Goal: Task Accomplishment & Management: Manage account settings

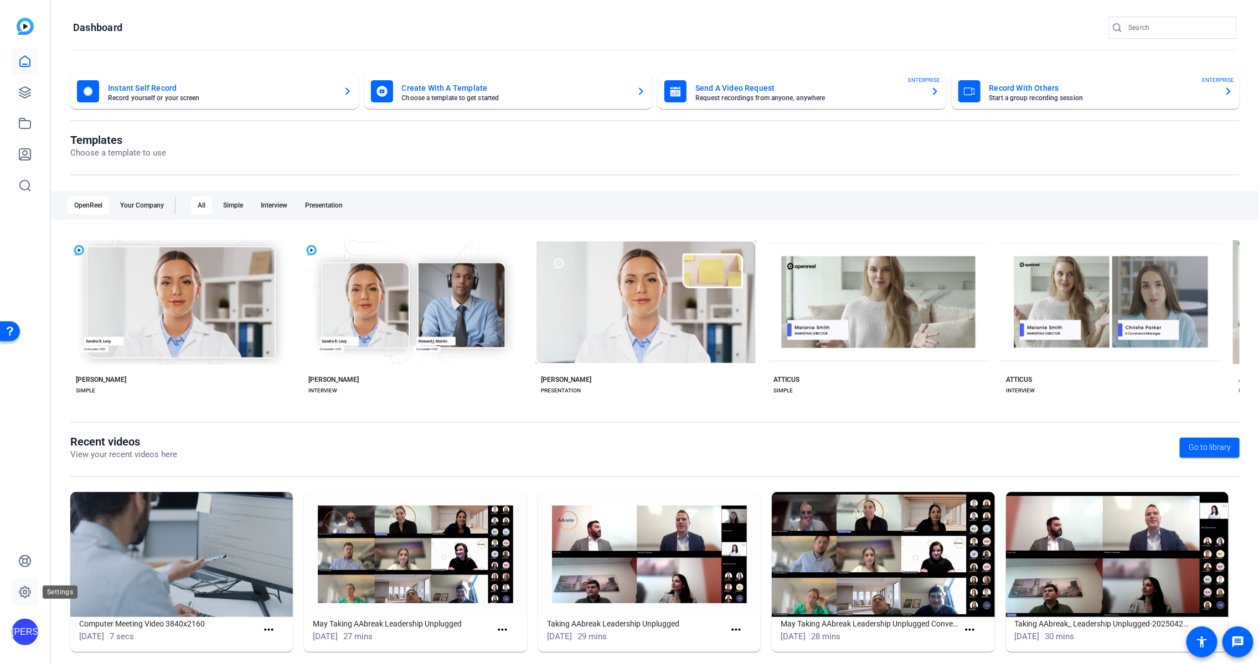
click at [21, 588] on icon at bounding box center [24, 592] width 11 height 11
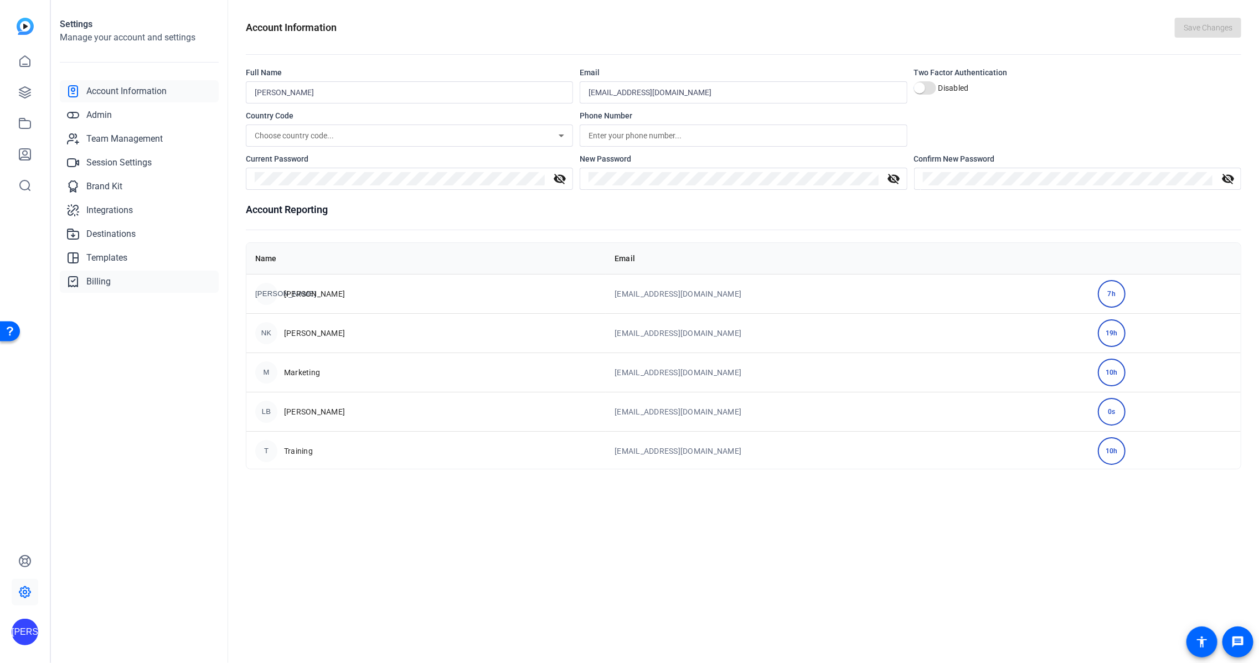
click at [107, 282] on span "Billing" at bounding box center [98, 281] width 24 height 13
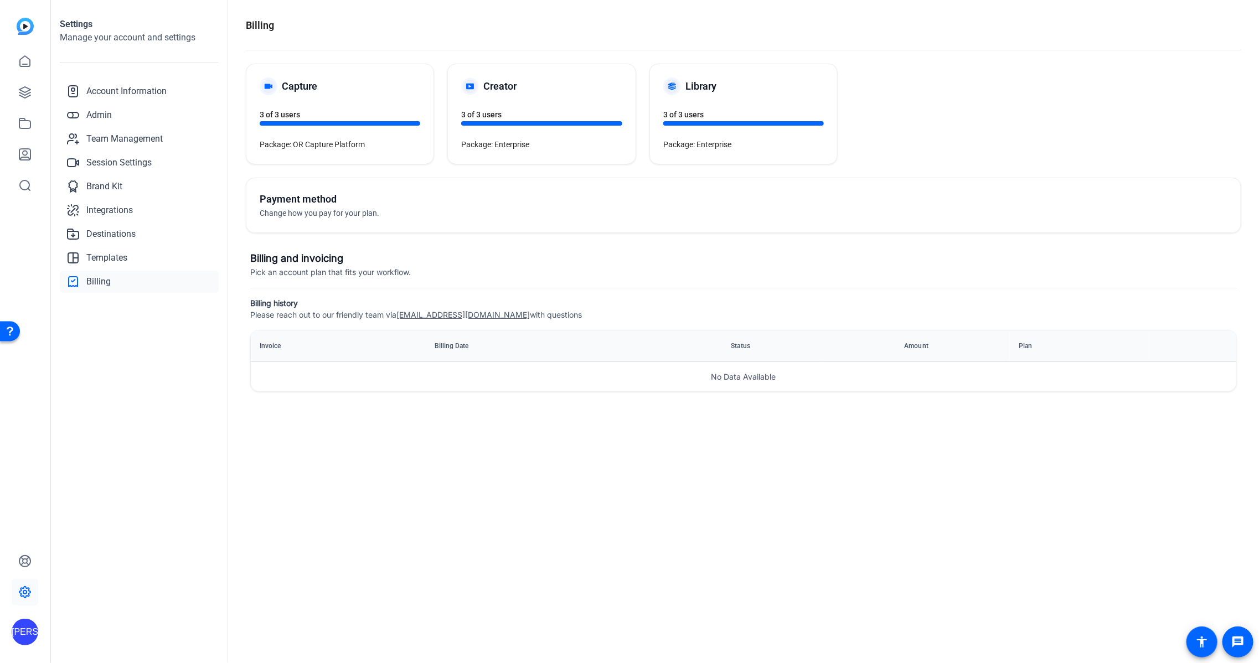
drag, startPoint x: 456, startPoint y: 376, endPoint x: 509, endPoint y: 372, distance: 53.9
click at [456, 376] on p "No Data Available" at bounding box center [743, 376] width 985 height 29
click at [730, 377] on p "No Data Available" at bounding box center [743, 376] width 985 height 29
click at [400, 270] on span "Pick an account plan that fits your workflow." at bounding box center [330, 271] width 161 height 9
click at [431, 205] on h5 "Payment method" at bounding box center [502, 199] width 484 height 15
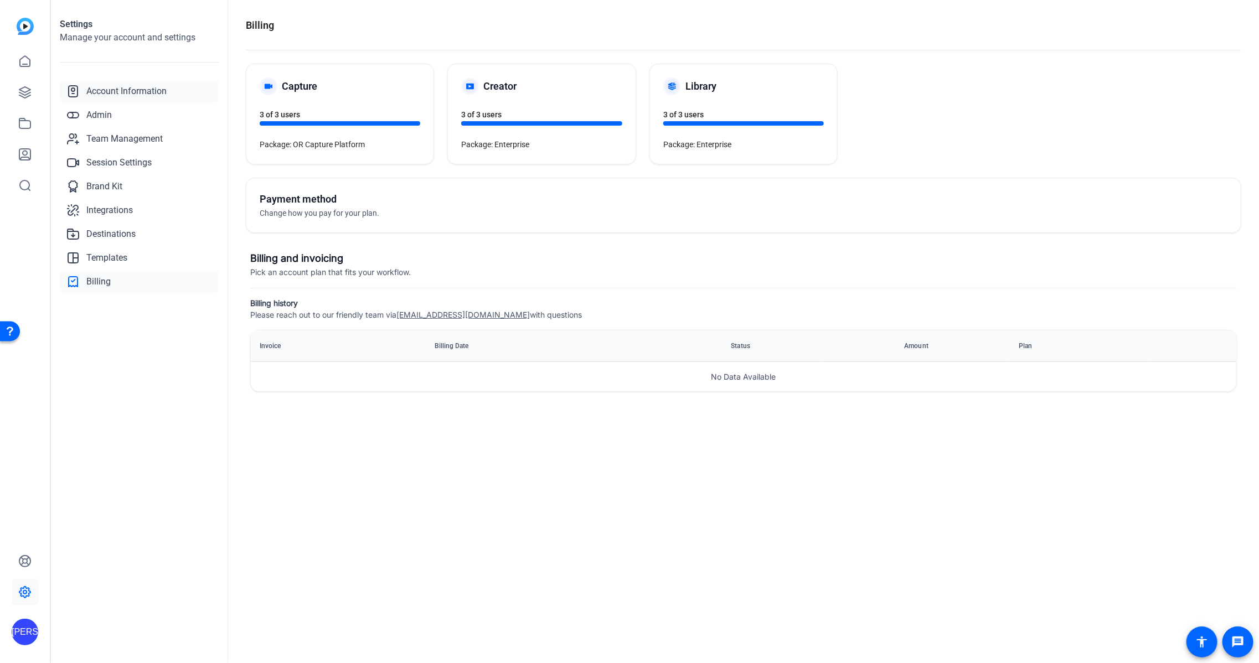
click at [142, 91] on span "Account Information" at bounding box center [126, 91] width 80 height 13
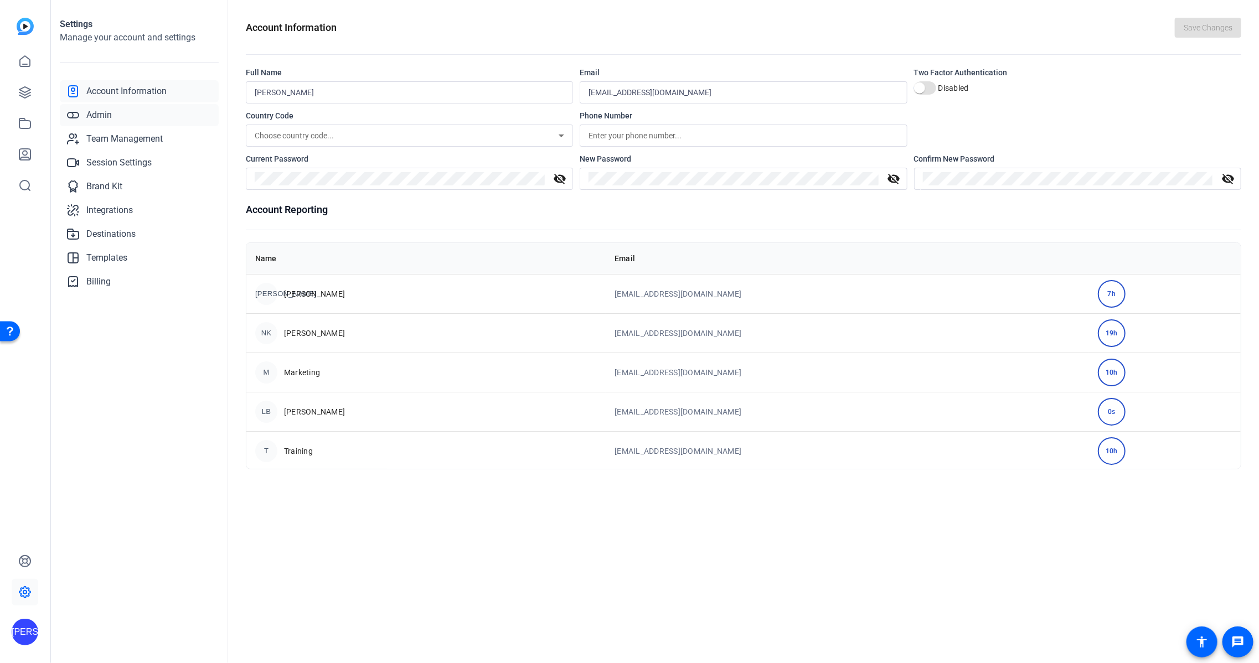
click at [141, 116] on link "Admin" at bounding box center [139, 115] width 159 height 22
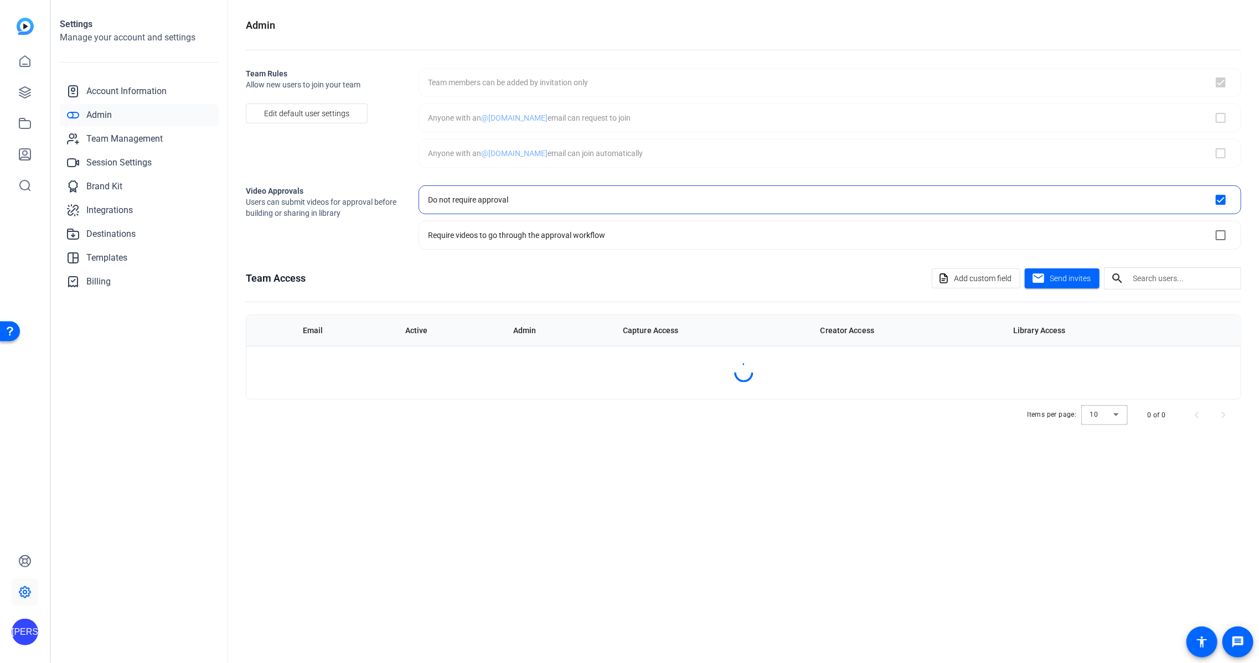
checkbox input "true"
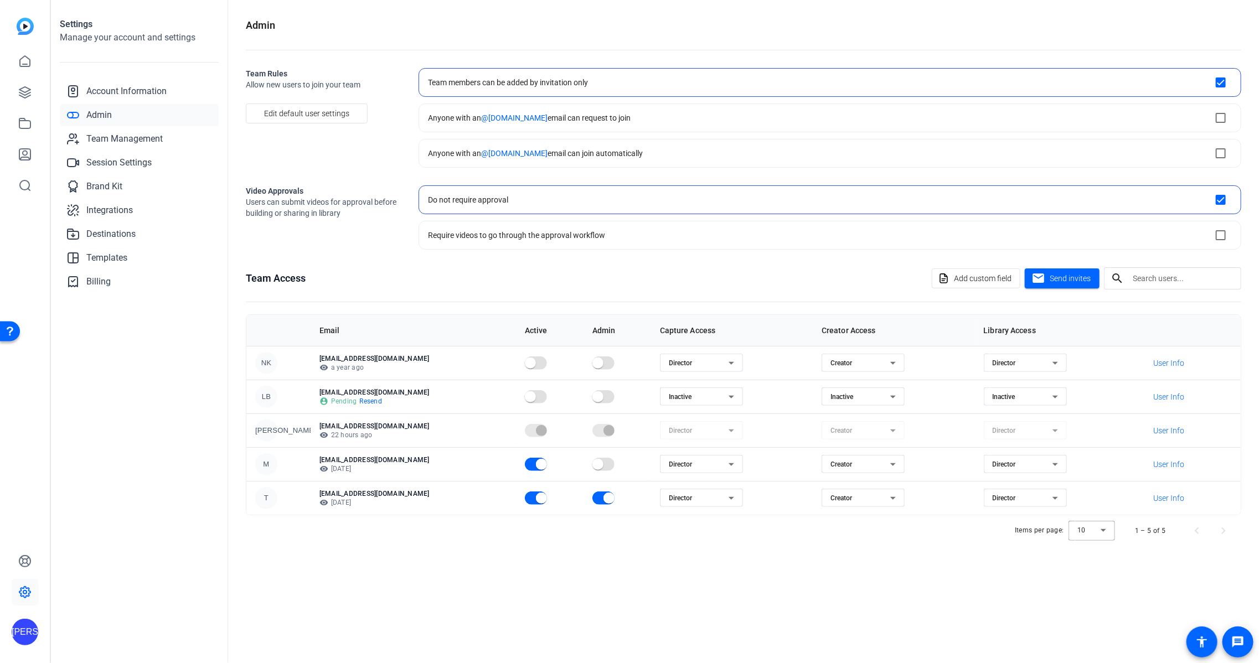
click at [215, 387] on div "Settings Manage your account and settings Account Information Admin Team Manage…" at bounding box center [139, 331] width 177 height 663
click at [1153, 391] on span "User Info" at bounding box center [1168, 396] width 31 height 11
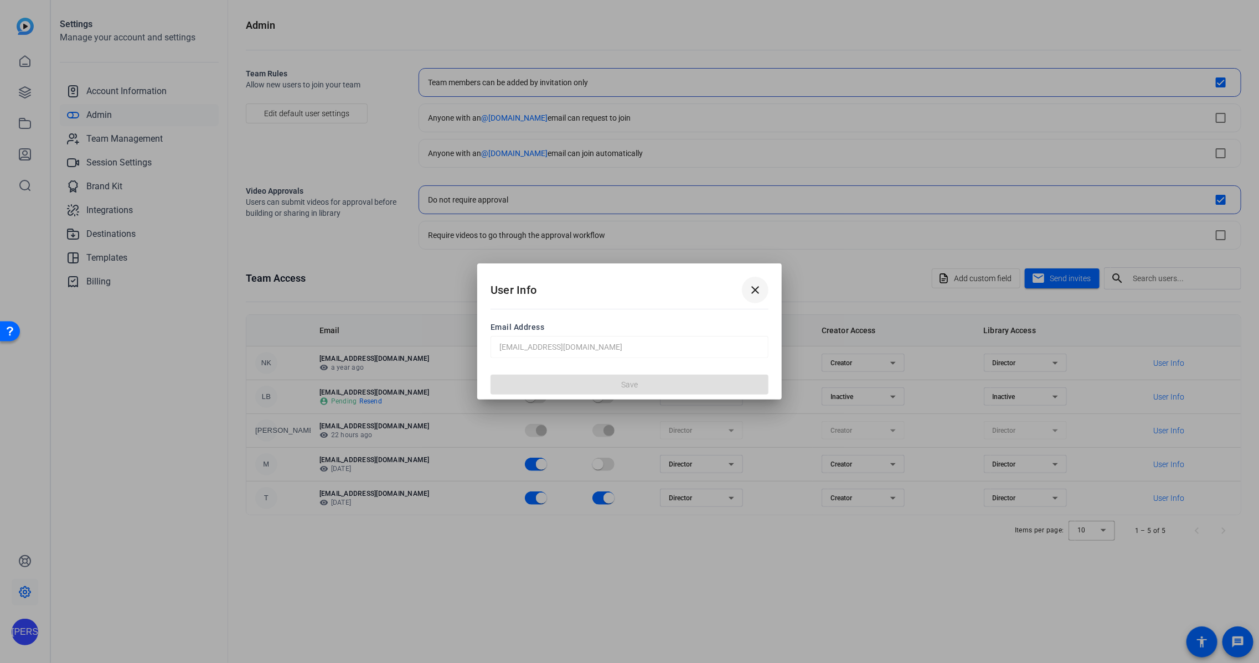
click at [762, 293] on span at bounding box center [755, 290] width 27 height 27
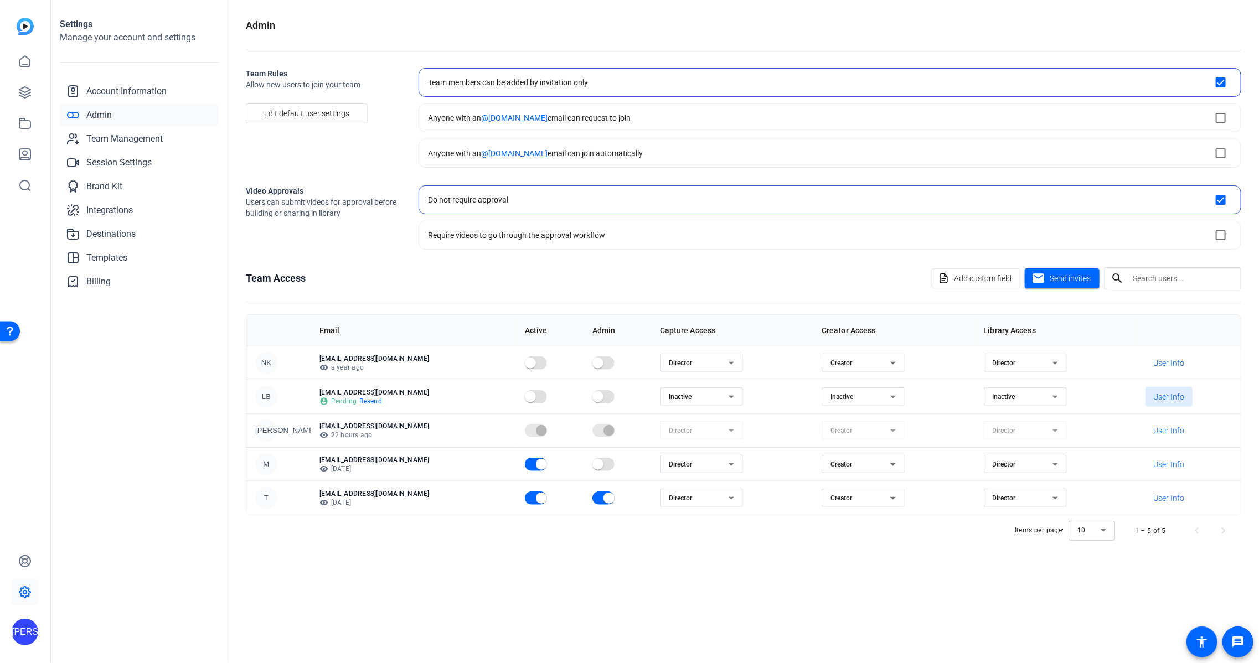
click at [295, 392] on ngx-avatar "LB" at bounding box center [278, 397] width 46 height 22
